Goal: Navigation & Orientation: Find specific page/section

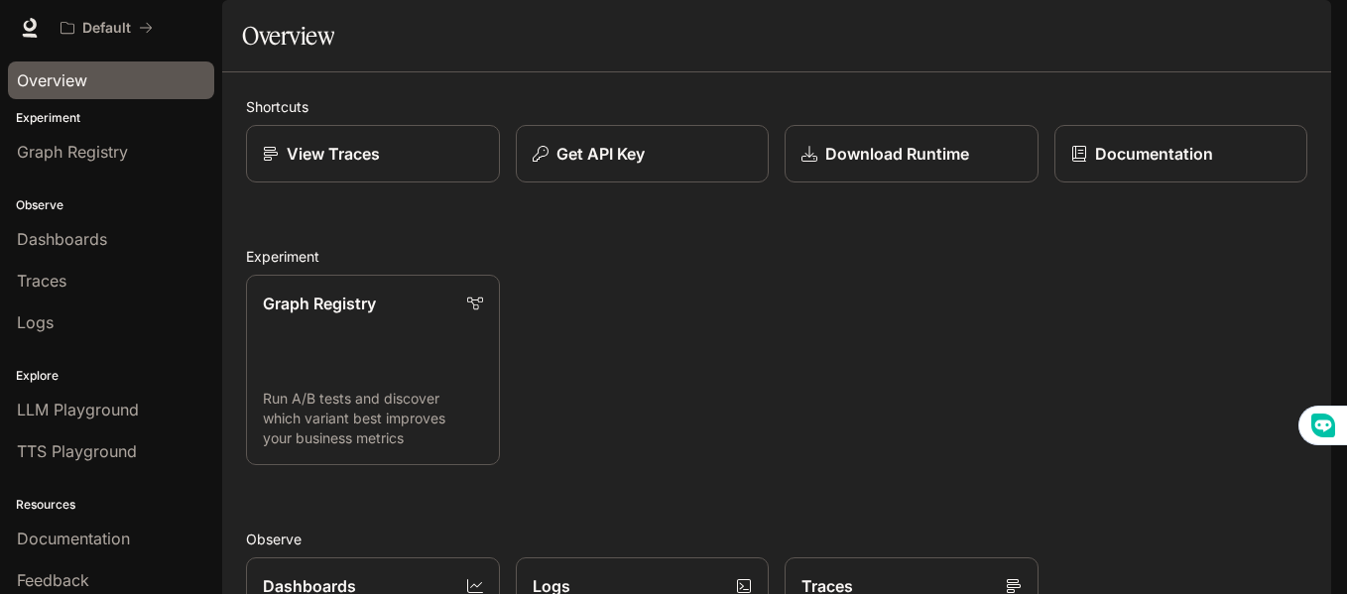
click at [118, 94] on link "Overview" at bounding box center [111, 81] width 206 height 38
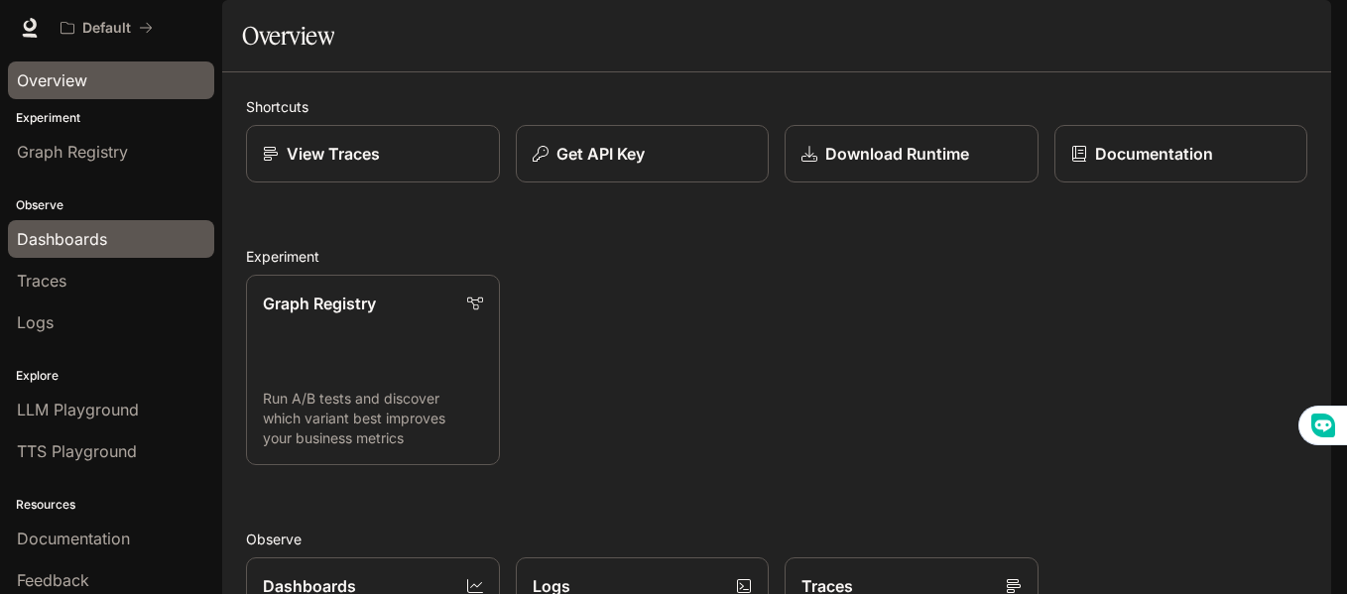
click at [85, 240] on span "Dashboards" at bounding box center [62, 239] width 90 height 24
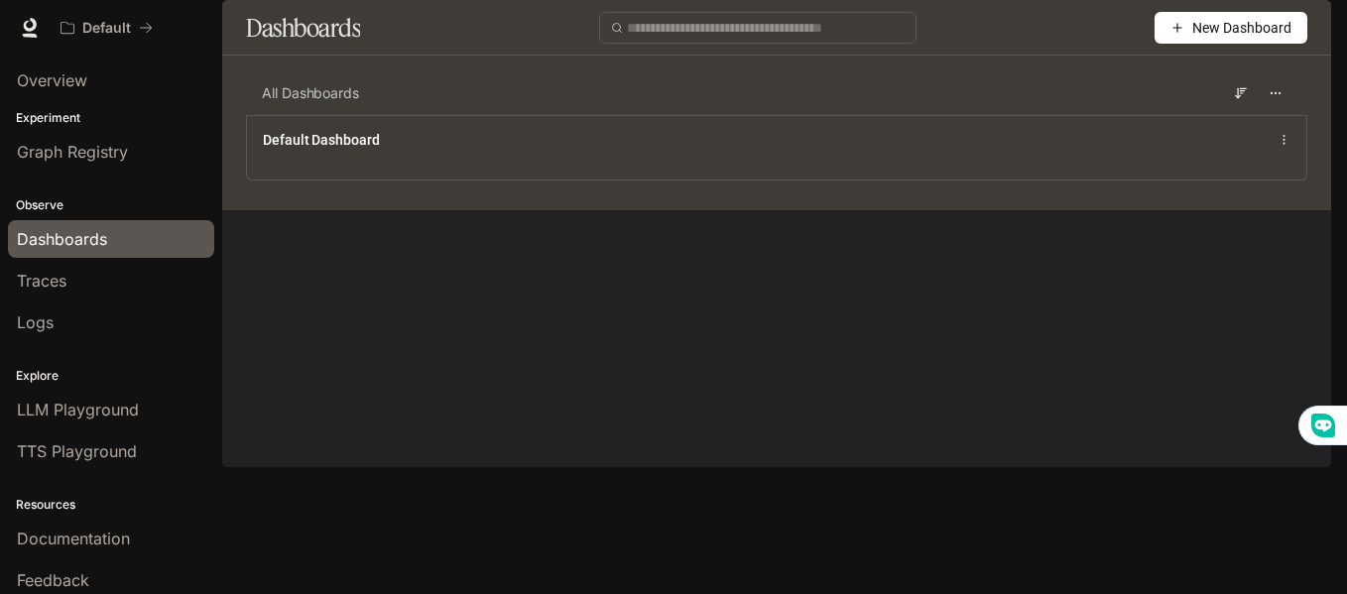
click at [88, 271] on div "Traces" at bounding box center [111, 281] width 189 height 24
